Goal: Task Accomplishment & Management: Use online tool/utility

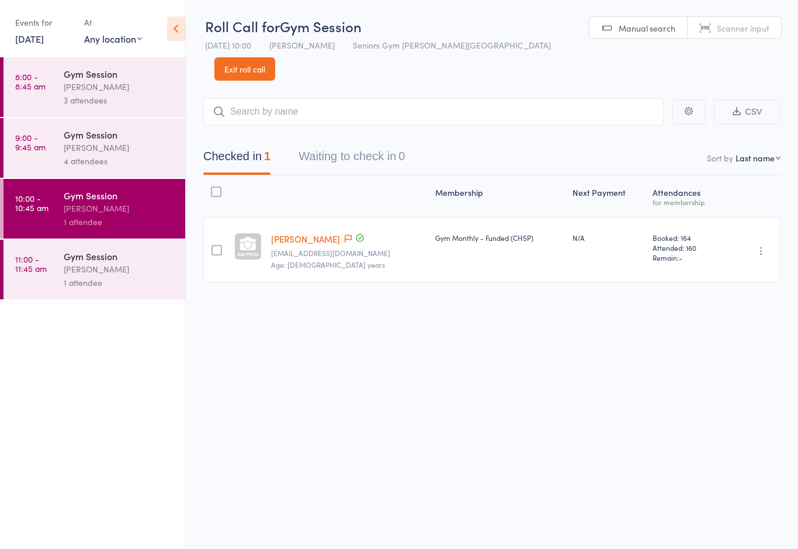
click at [126, 282] on div "1 attendee" at bounding box center [120, 282] width 112 height 13
click at [50, 277] on link "11:00 - 11:45 am Gym Session Hugo Chan 1 attendee" at bounding box center [95, 270] width 182 height 60
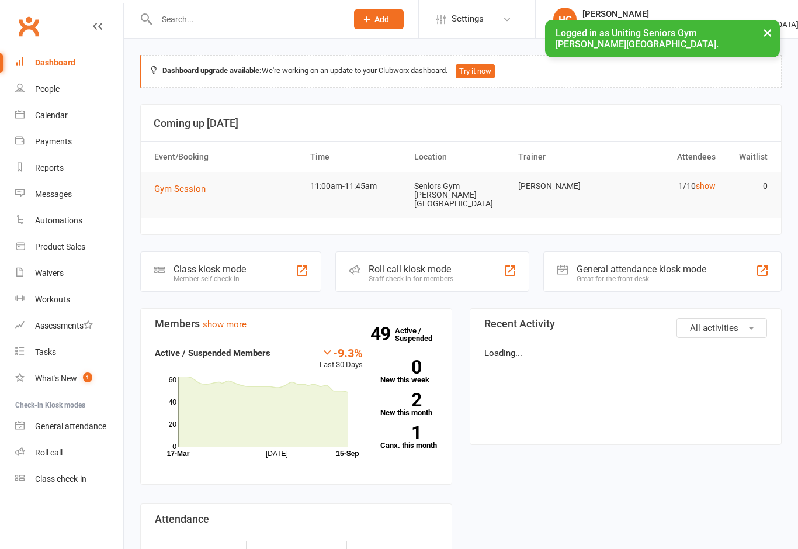
click at [463, 267] on div "Roll call kiosk mode Staff check-in for members" at bounding box center [432, 271] width 193 height 40
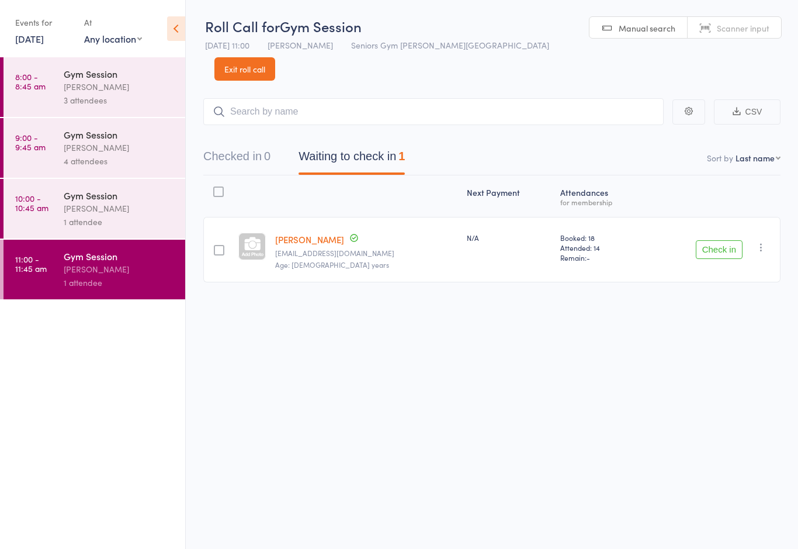
click at [700, 240] on button "Check in" at bounding box center [719, 249] width 47 height 19
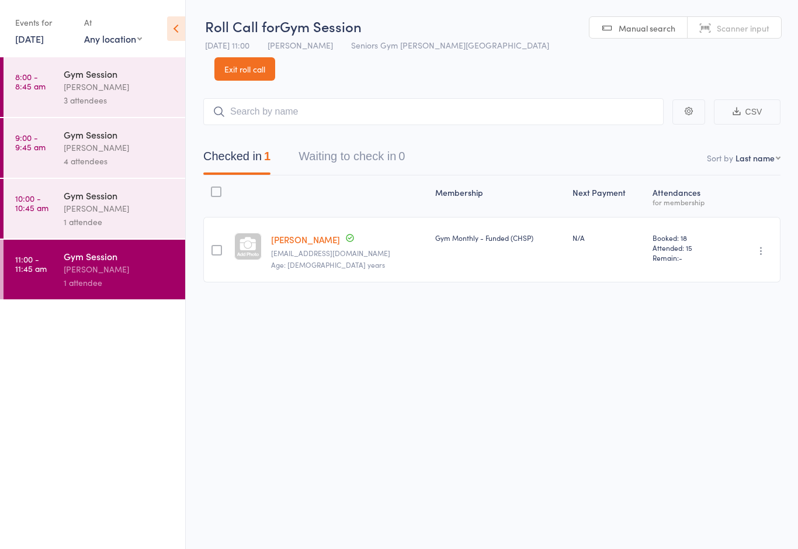
click at [30, 38] on link "15 Sep, 2025" at bounding box center [29, 38] width 29 height 13
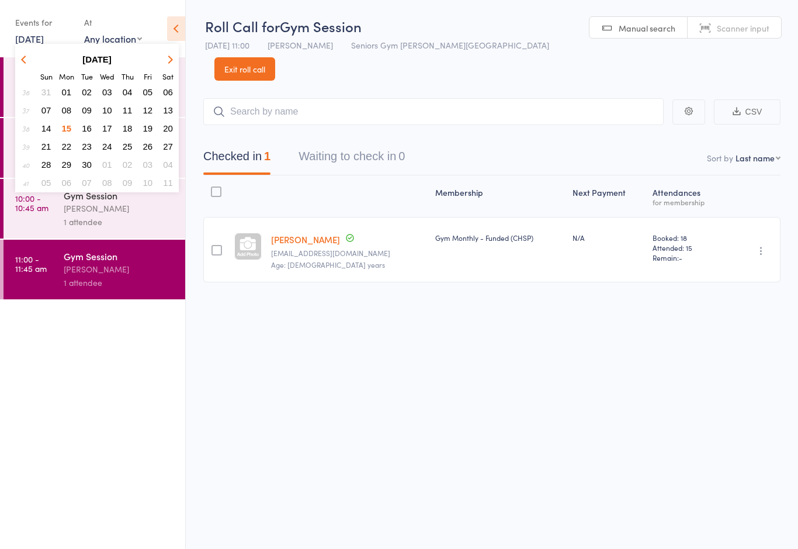
click at [87, 131] on span "16" at bounding box center [87, 128] width 10 height 10
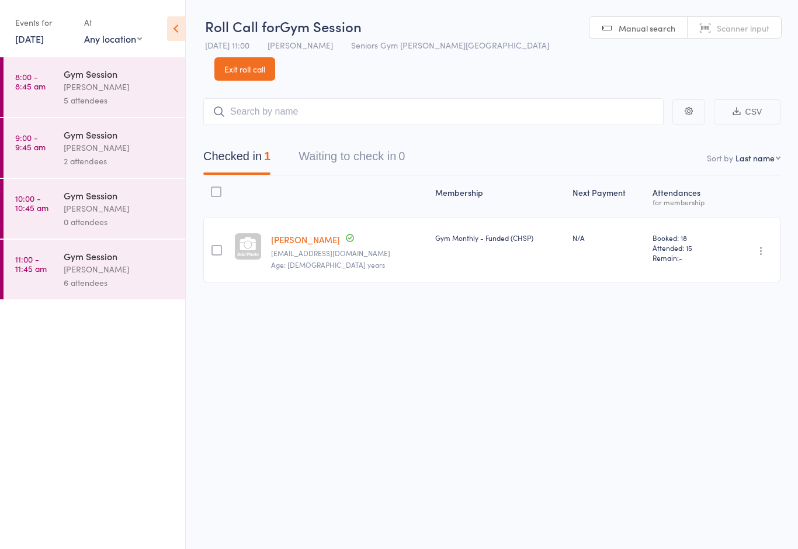
click at [57, 93] on link "8:00 - 8:45 am Gym Session Hugo Chan 5 attendees" at bounding box center [95, 87] width 182 height 60
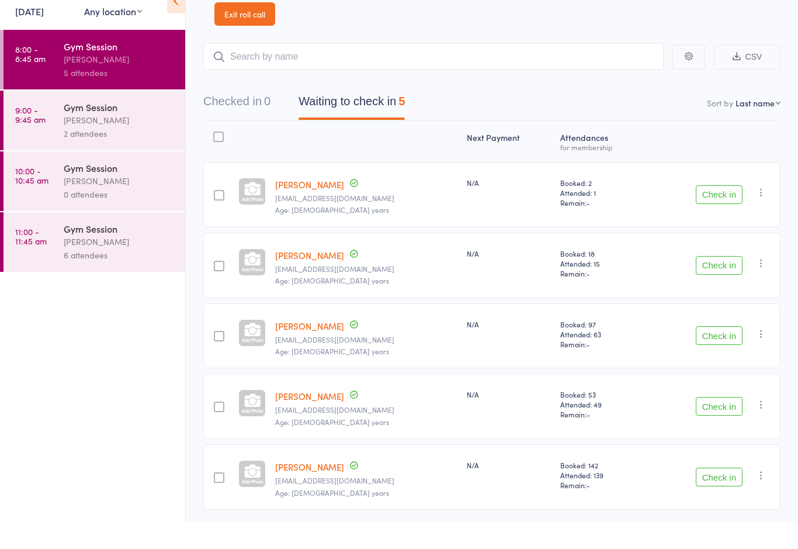
scroll to position [26, 0]
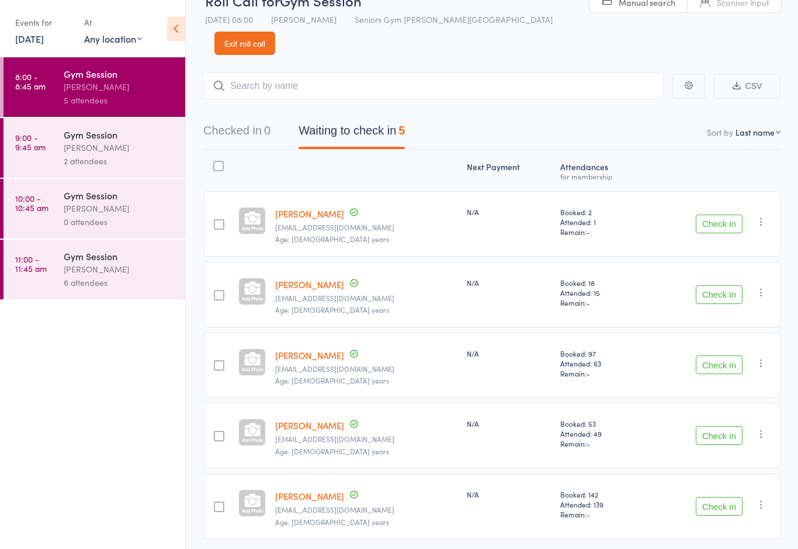
click at [47, 153] on link "9:00 - 9:45 am Gym Session Hugo Chan 2 attendees" at bounding box center [95, 148] width 182 height 60
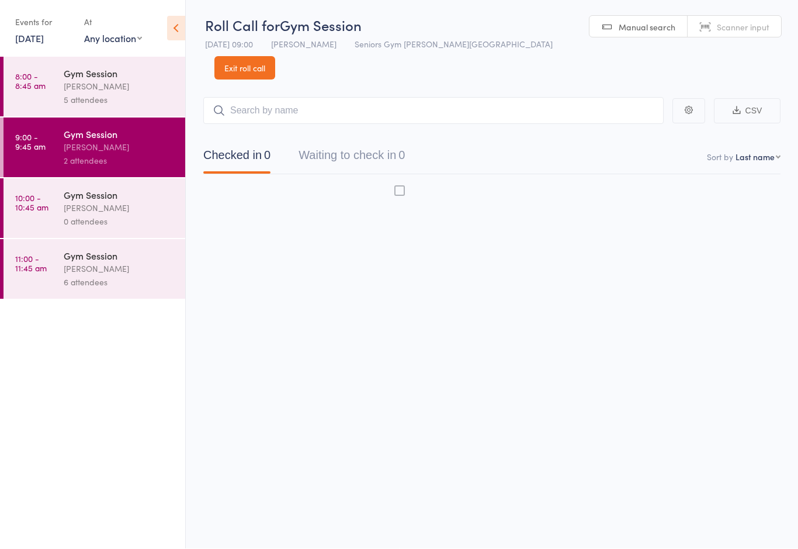
scroll to position [8, 0]
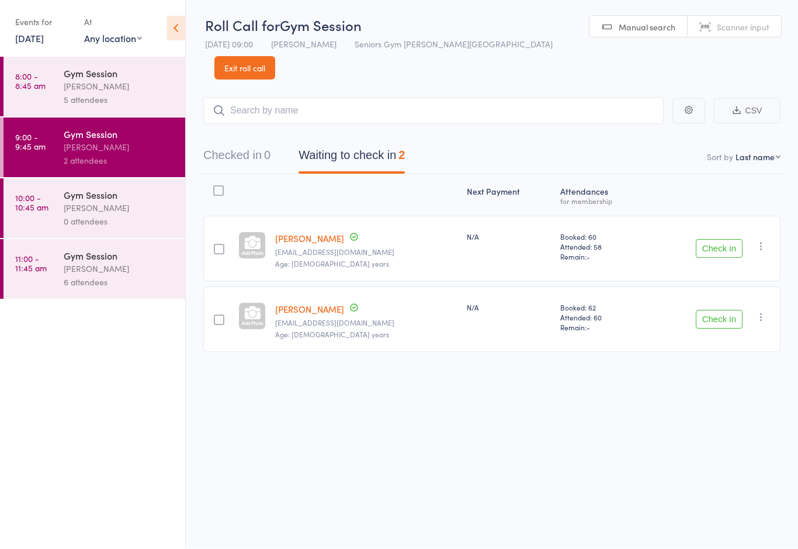
click at [144, 276] on div "[PERSON_NAME]" at bounding box center [120, 268] width 112 height 13
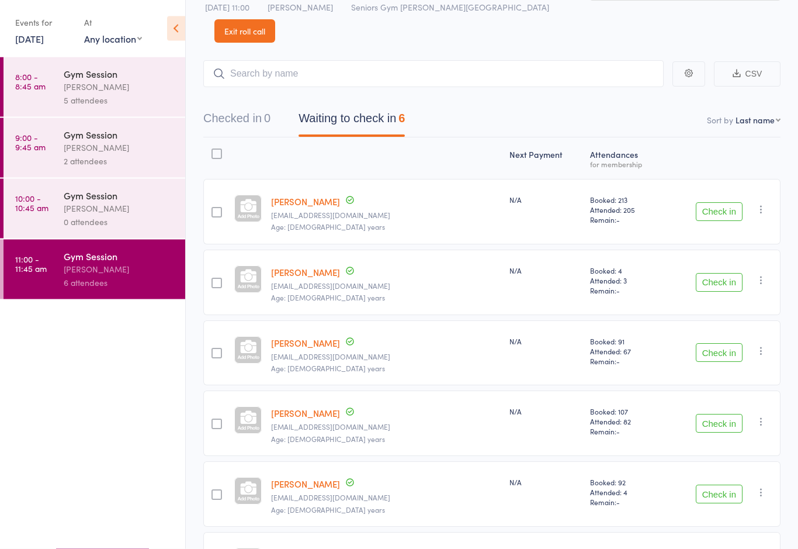
scroll to position [96, 0]
